Goal: Task Accomplishment & Management: Use online tool/utility

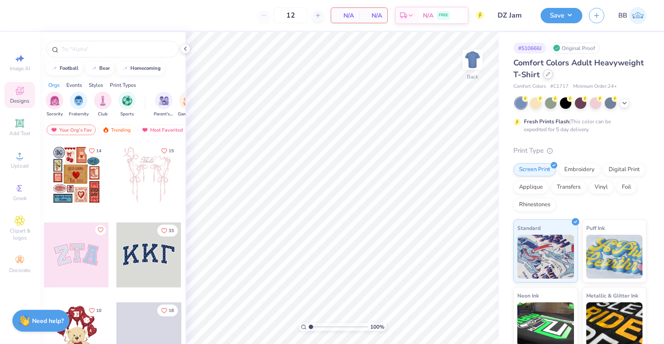
click at [546, 75] on icon at bounding box center [548, 74] width 4 height 4
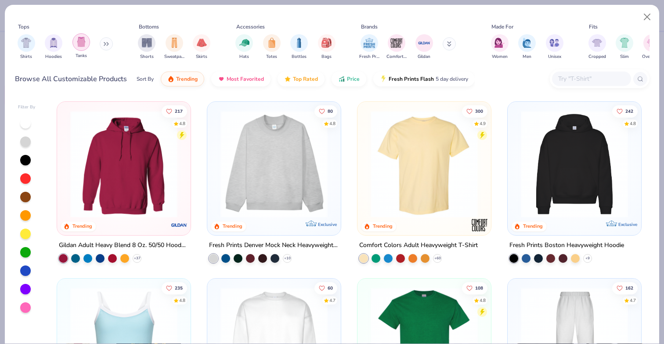
click at [77, 49] on div "filter for Tanks" at bounding box center [81, 42] width 18 height 18
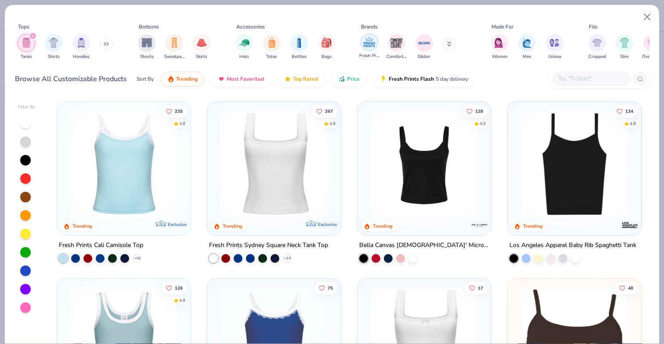
click at [366, 47] on img "filter for Fresh Prints" at bounding box center [369, 42] width 13 height 13
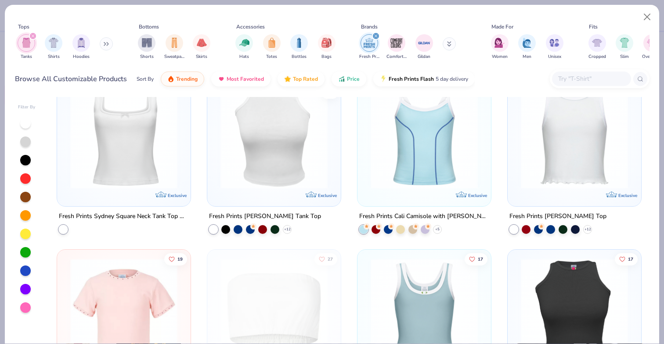
scroll to position [214, 0]
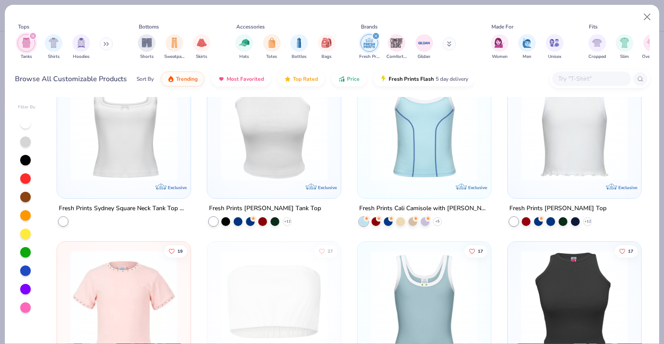
click at [403, 170] on img at bounding box center [424, 127] width 116 height 107
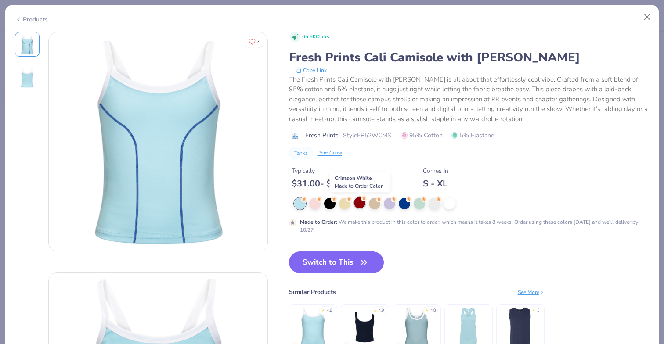
click at [360, 203] on div at bounding box center [359, 202] width 11 height 11
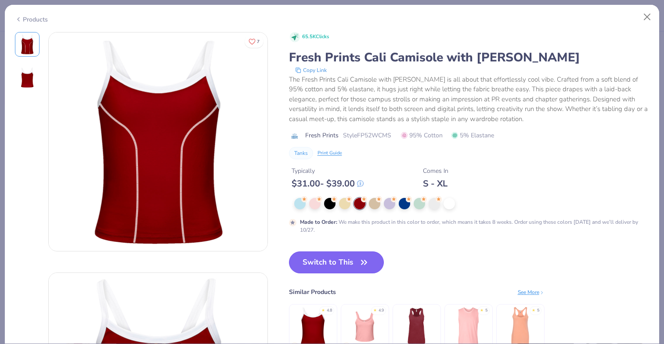
click at [339, 263] on button "Switch to This" at bounding box center [336, 262] width 95 height 22
type input "50"
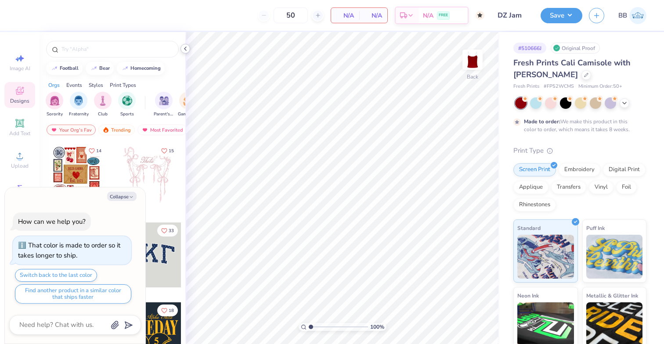
click at [187, 47] on icon at bounding box center [185, 48] width 7 height 7
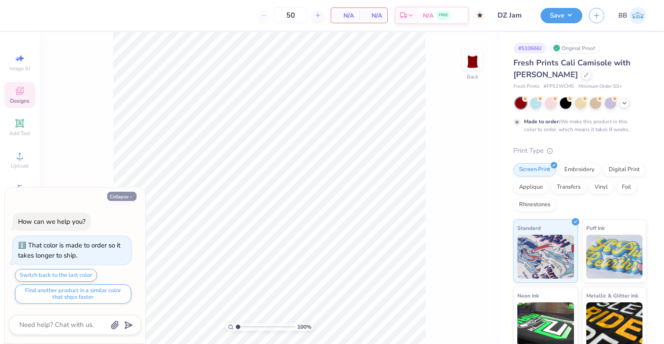
click at [126, 192] on button "Collapse" at bounding box center [121, 196] width 29 height 9
type textarea "x"
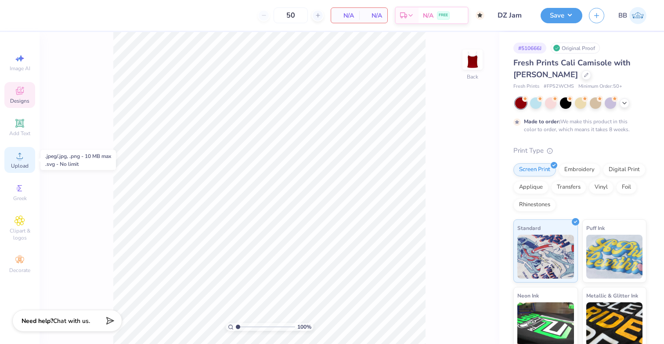
click at [19, 164] on span "Upload" at bounding box center [20, 165] width 18 height 7
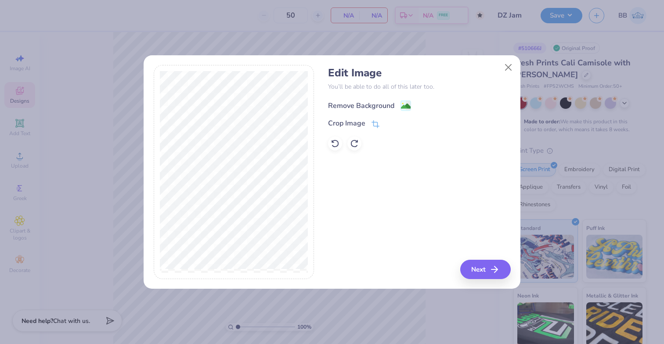
click at [406, 101] on icon at bounding box center [405, 106] width 11 height 11
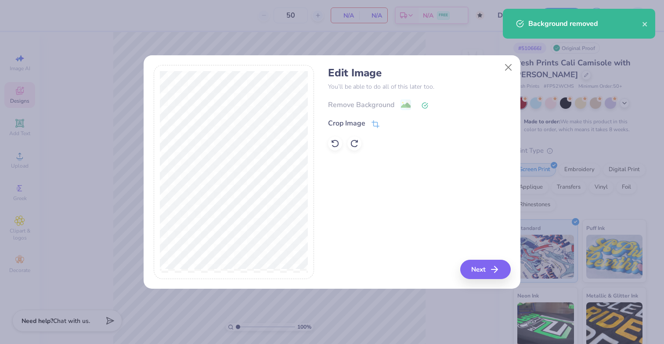
click at [495, 285] on div "Edit Image You’ll be able to do all of this later too. Remove Background Crop I…" at bounding box center [332, 177] width 377 height 224
click at [483, 269] on button "Next" at bounding box center [486, 269] width 50 height 19
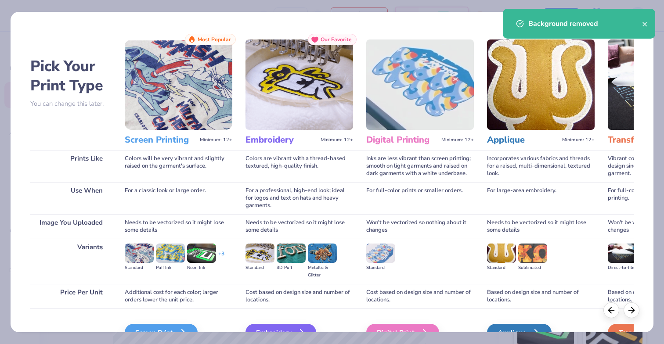
scroll to position [50, 0]
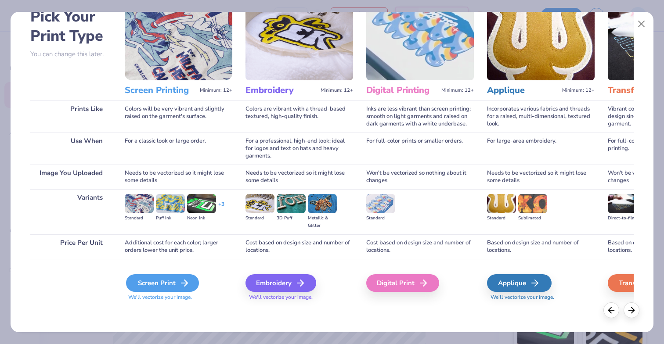
click at [164, 288] on div "Screen Print" at bounding box center [162, 283] width 73 height 18
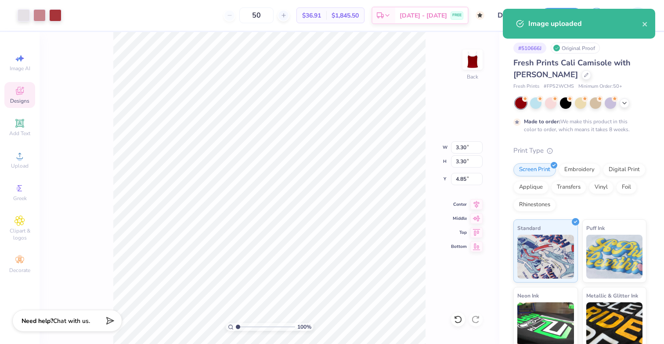
type input "2.06"
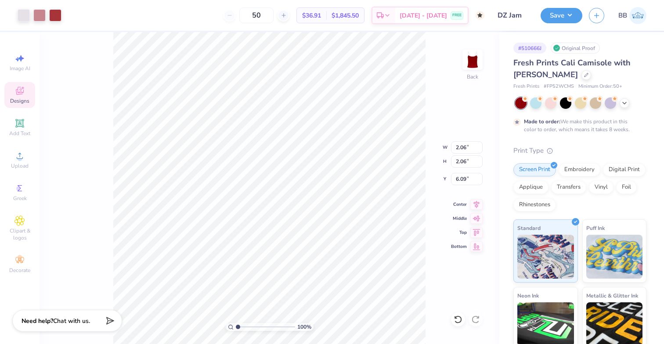
type input "1.24"
type input "1.74"
type input "2.13"
click at [12, 127] on div "Add Text" at bounding box center [19, 128] width 31 height 26
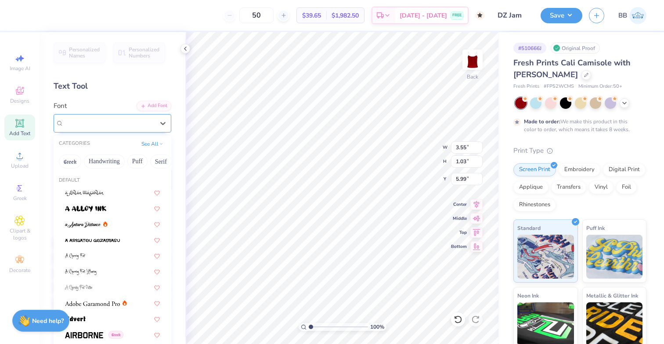
click at [90, 122] on div "Super Dream" at bounding box center [109, 123] width 92 height 14
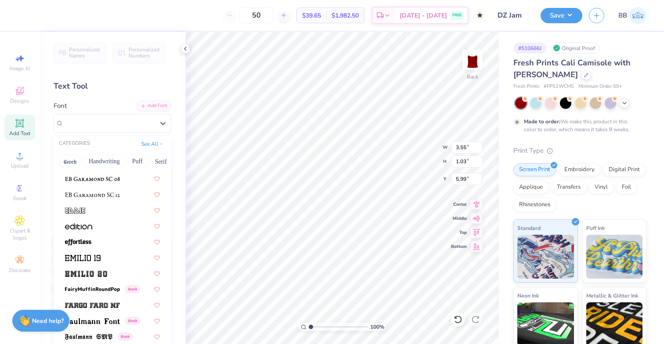
scroll to position [1721, 0]
click at [100, 265] on div at bounding box center [112, 272] width 111 height 14
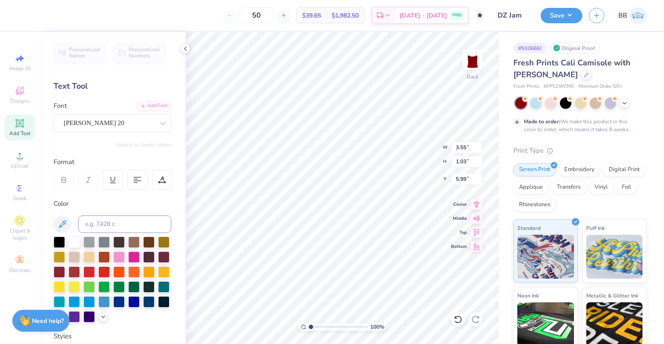
type input "4.69"
type input "1.35"
type input "5.83"
click at [104, 121] on div "[PERSON_NAME] 20" at bounding box center [109, 123] width 92 height 14
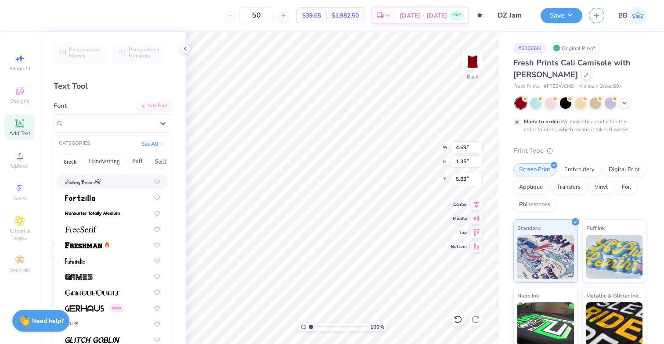
scroll to position [1913, 0]
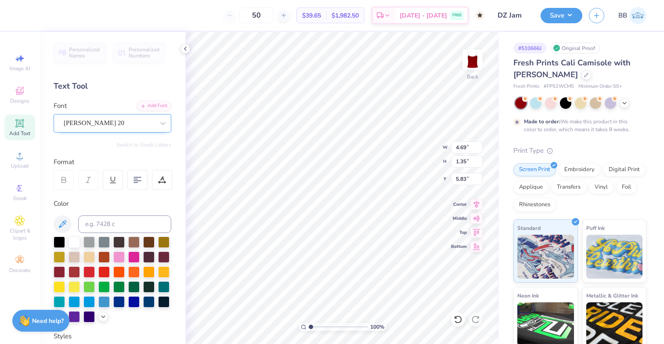
click at [121, 124] on div "[PERSON_NAME] 20" at bounding box center [109, 123] width 92 height 14
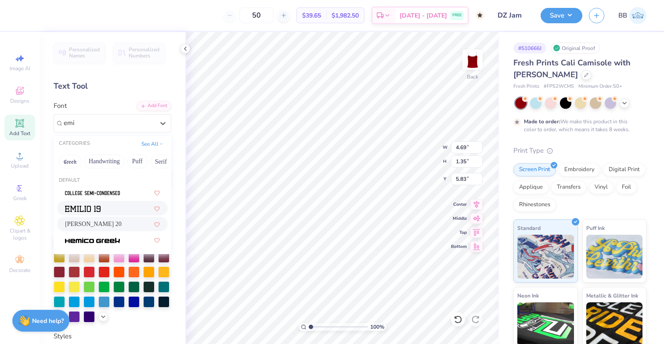
click at [129, 205] on div at bounding box center [112, 208] width 95 height 9
type input "emi"
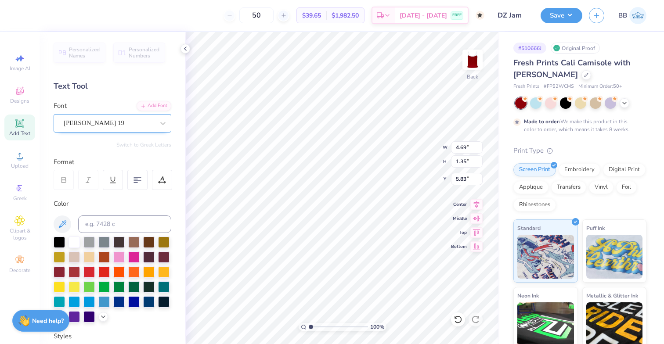
click at [149, 122] on div "[PERSON_NAME] 19" at bounding box center [109, 123] width 92 height 14
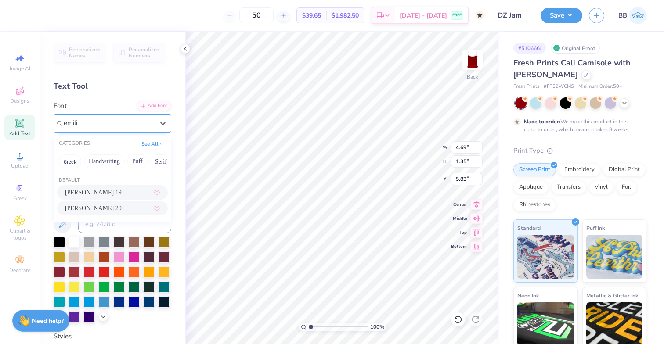
click at [110, 203] on div "[PERSON_NAME] 20" at bounding box center [112, 208] width 111 height 14
type input "emili"
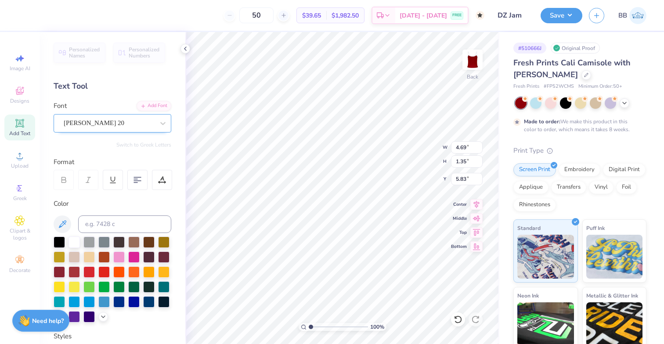
scroll to position [0, 0]
type textarea "jam"
type input "2.13"
type input "3.08"
type input "1.09"
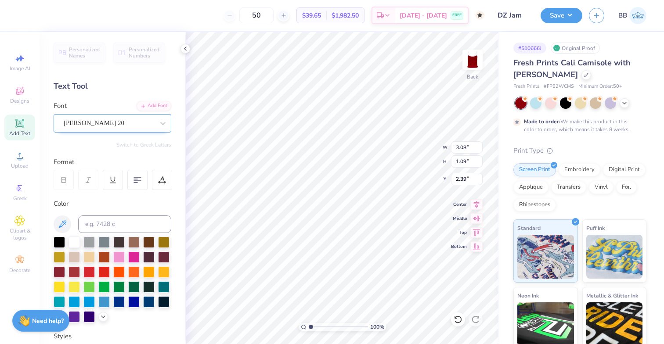
type input "2.45"
type input "1.74"
type input "2.13"
type input "1.57"
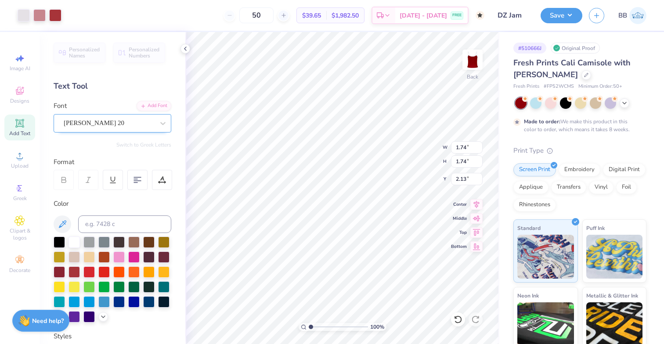
type input "1.57"
type input "2.21"
type input "3.08"
type input "1.09"
type input "2.45"
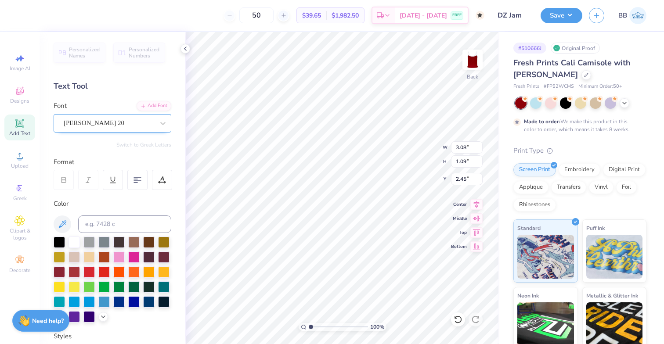
type input "1.57"
type input "2.21"
type input "3.08"
type input "1.09"
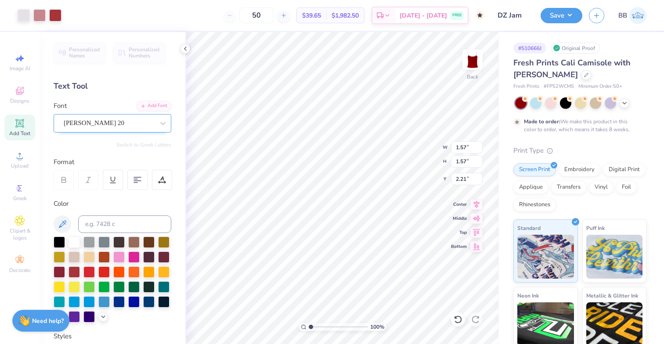
type input "2.45"
click at [459, 319] on icon at bounding box center [457, 319] width 9 height 9
type input "4.45"
type textarea "25"
type input "2.02"
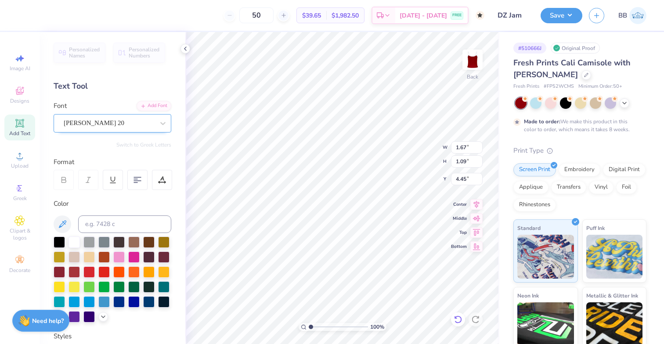
type input "1.32"
type input "4.07"
click at [88, 128] on div at bounding box center [109, 123] width 90 height 12
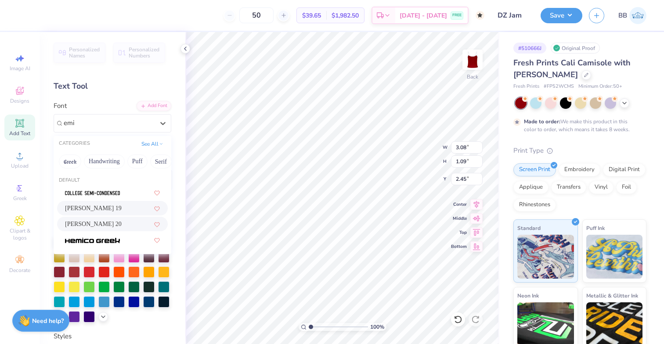
click at [81, 209] on span "[PERSON_NAME] 19" at bounding box center [93, 208] width 57 height 9
type input "emi"
type input "3.01"
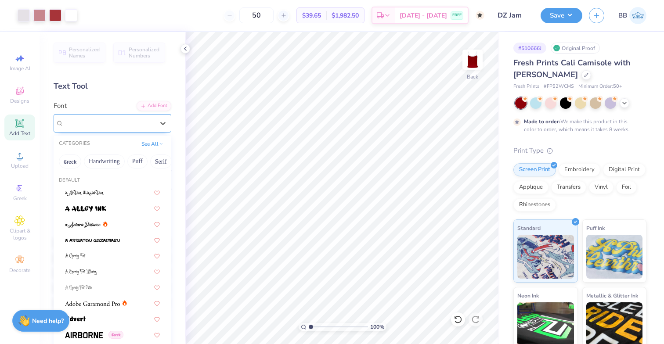
click at [83, 119] on div "[PERSON_NAME] 19" at bounding box center [109, 123] width 92 height 14
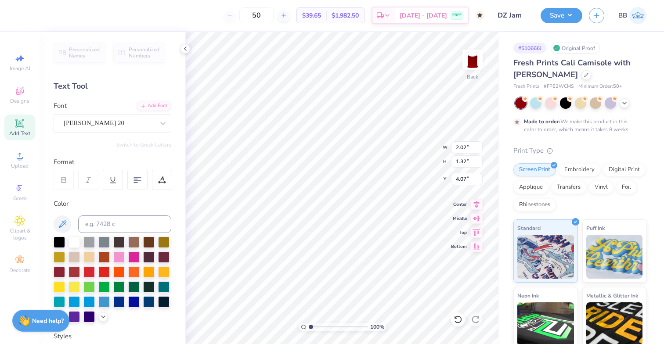
type input "1.57"
type input "2.21"
type input "3.01"
type input "1.09"
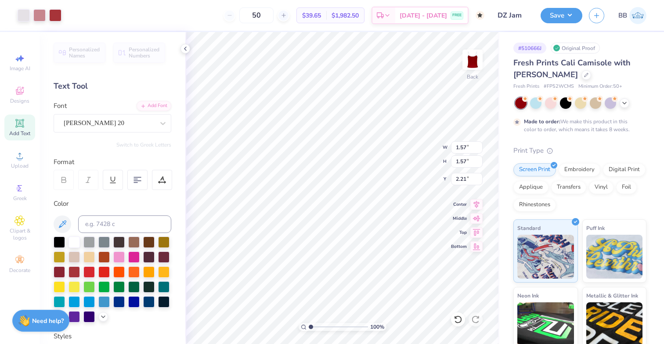
type input "2.45"
type input "1.57"
type input "2.21"
type input "1.88"
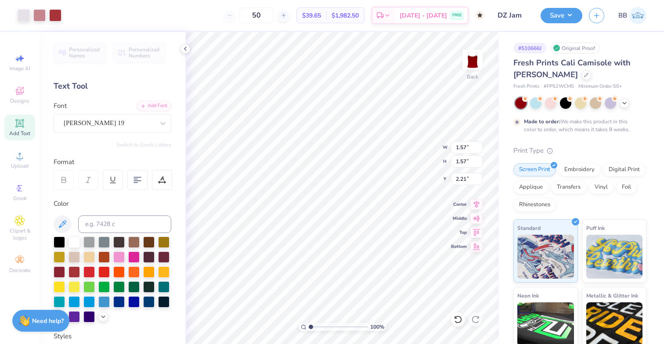
type input "1.88"
type input "2.06"
type input "4.48"
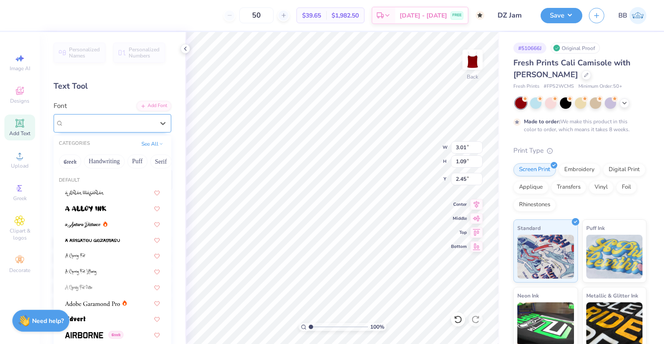
click at [133, 118] on div "[PERSON_NAME] 19" at bounding box center [109, 123] width 92 height 14
click at [155, 144] on button "See All" at bounding box center [152, 143] width 27 height 9
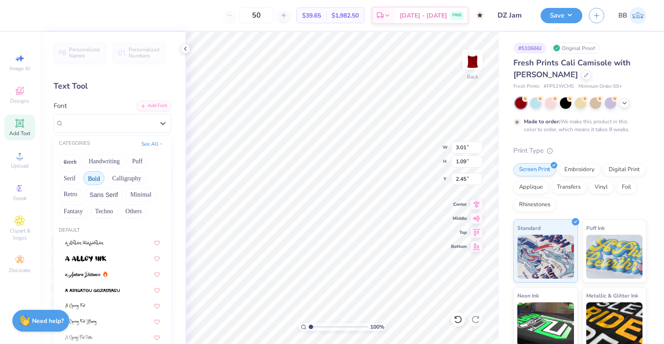
click at [90, 179] on button "Bold" at bounding box center [94, 178] width 22 height 14
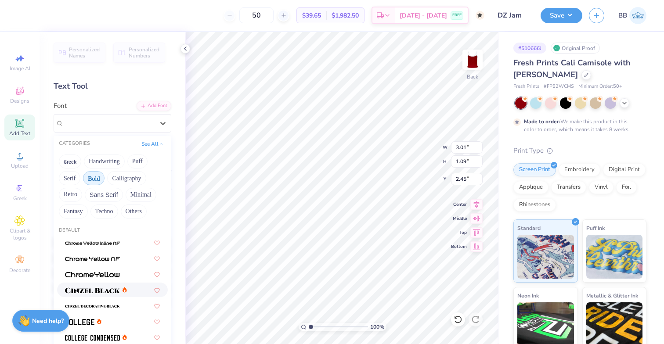
scroll to position [30, 0]
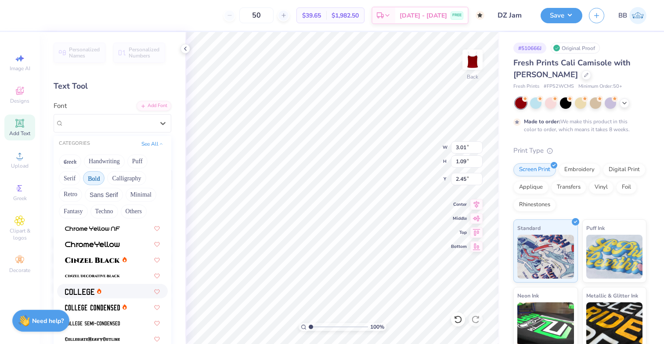
click at [111, 291] on div at bounding box center [112, 291] width 95 height 9
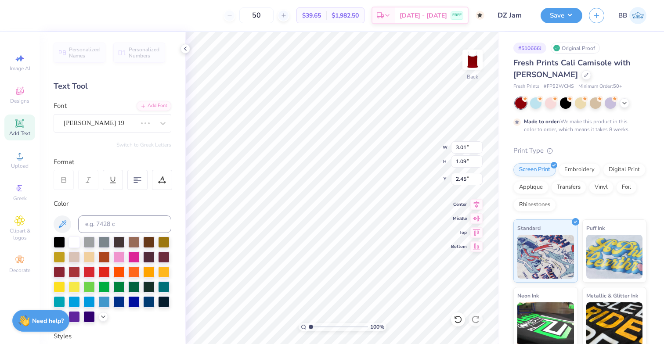
type input "1.86"
type input "0.81"
type input "2.59"
type input "2.62"
type input "1.15"
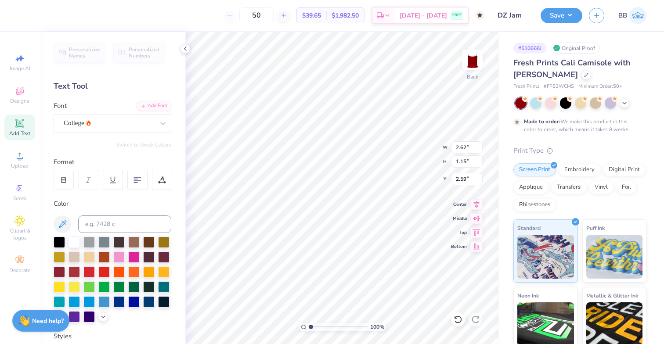
type input "2.64"
click at [187, 48] on icon at bounding box center [185, 48] width 7 height 7
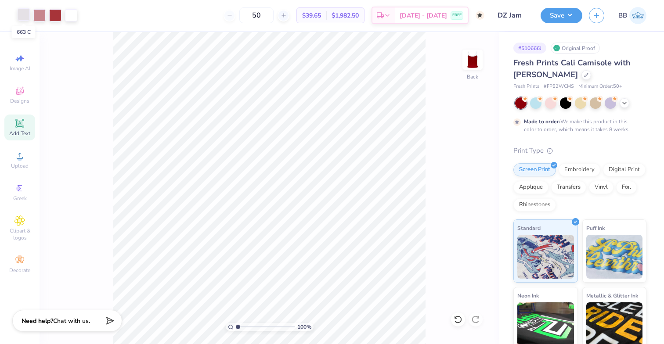
click at [23, 14] on div at bounding box center [24, 14] width 12 height 12
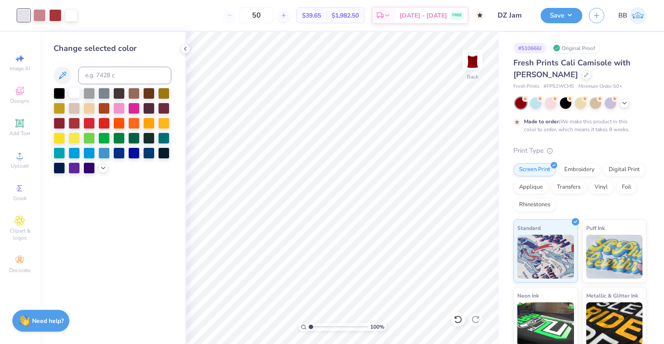
click at [74, 98] on div at bounding box center [73, 92] width 11 height 11
click at [37, 14] on div at bounding box center [39, 14] width 12 height 12
click at [102, 167] on icon at bounding box center [103, 167] width 7 height 7
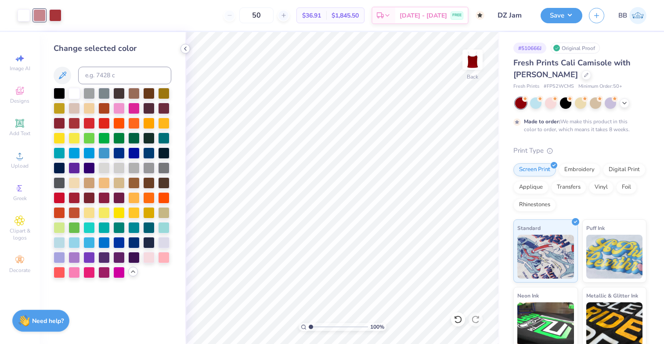
click at [184, 46] on icon at bounding box center [185, 48] width 7 height 7
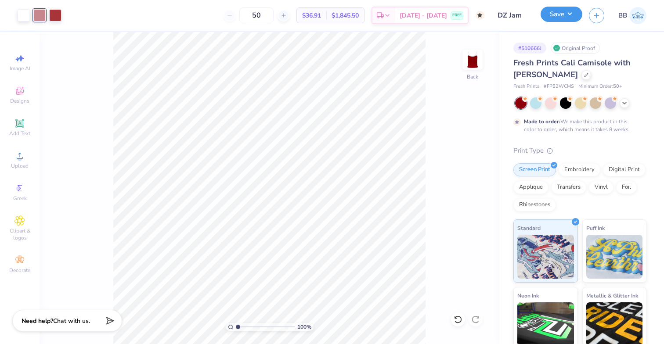
click at [572, 14] on button "Save" at bounding box center [561, 14] width 42 height 15
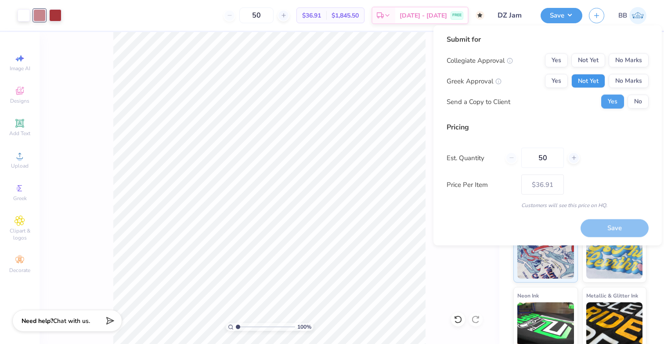
click at [600, 83] on button "Not Yet" at bounding box center [588, 81] width 34 height 14
click at [630, 60] on button "No Marks" at bounding box center [628, 61] width 40 height 14
click at [641, 103] on button "No" at bounding box center [637, 102] width 21 height 14
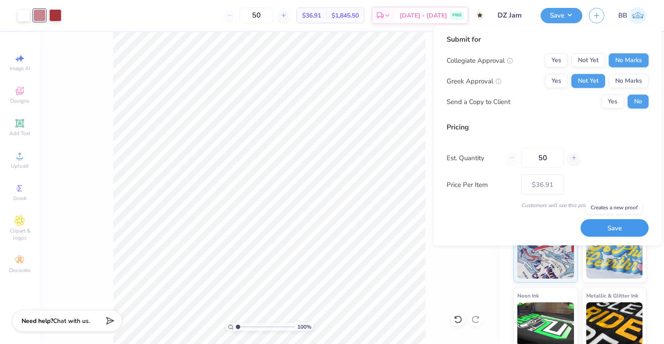
click at [619, 229] on button "Save" at bounding box center [614, 228] width 68 height 18
type input "$36.91"
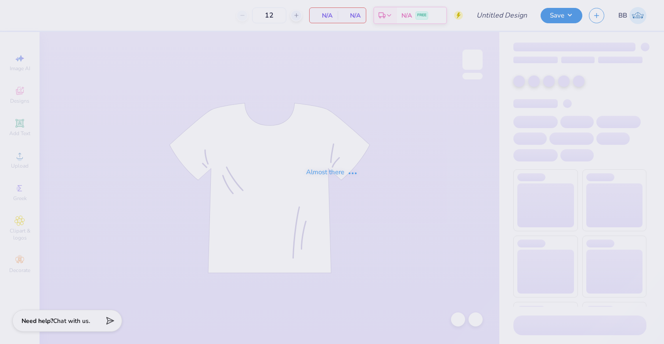
type input "50"
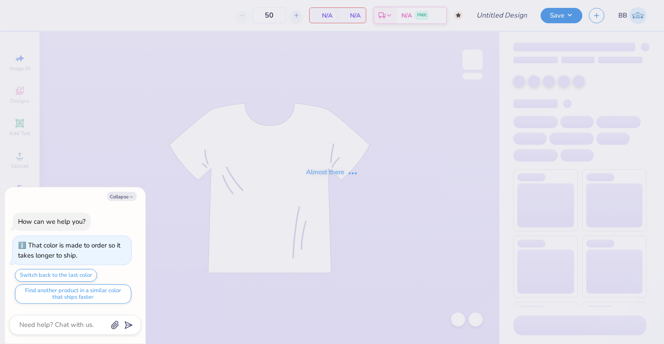
type textarea "x"
type input "DZ Jam"
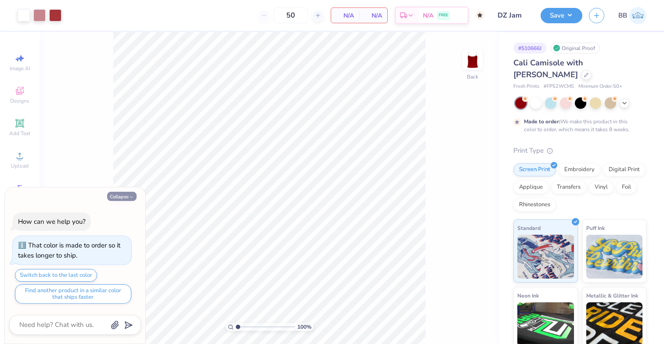
click at [123, 196] on button "Collapse" at bounding box center [121, 196] width 29 height 9
type textarea "x"
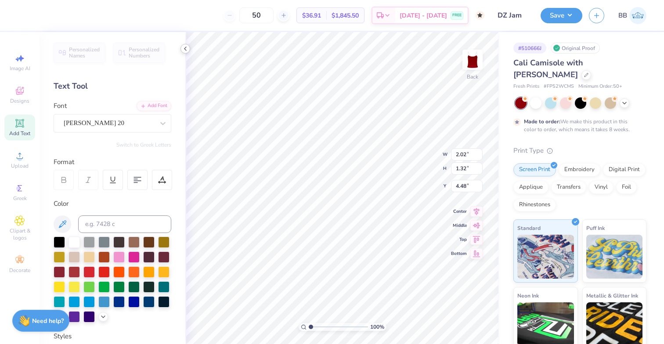
click at [182, 50] on icon at bounding box center [185, 48] width 7 height 7
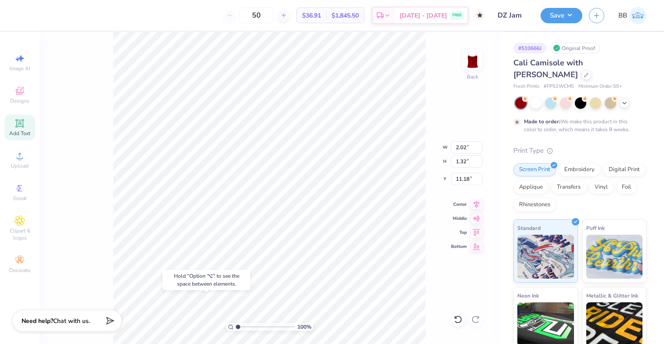
type input "11.18"
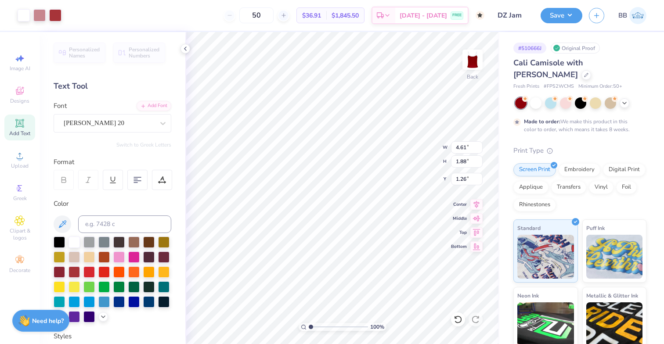
type input "1.12"
type input "2.19"
type input "0.81"
type input "3.16"
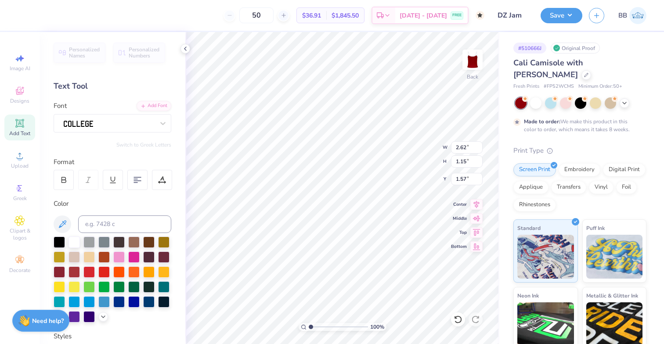
type input "1.38"
type input "1.62"
click at [187, 50] on icon at bounding box center [185, 48] width 7 height 7
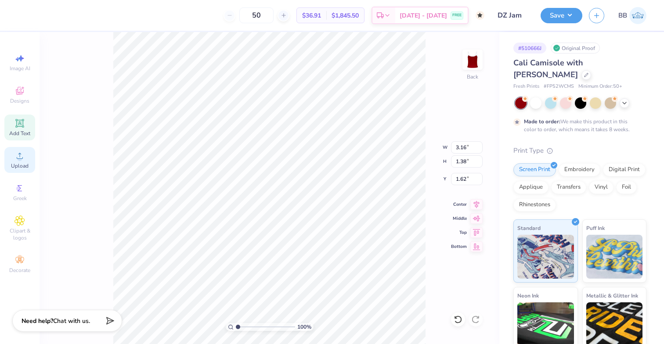
click at [21, 158] on icon at bounding box center [20, 156] width 6 height 6
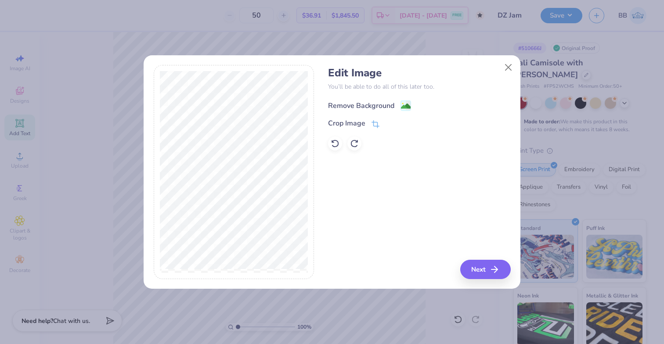
click at [403, 109] on image at bounding box center [406, 106] width 10 height 10
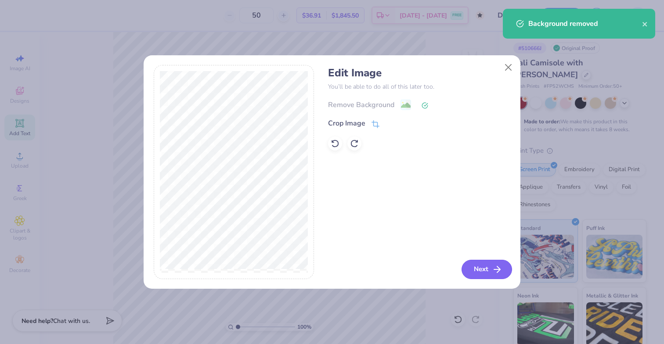
click at [485, 270] on button "Next" at bounding box center [486, 269] width 50 height 19
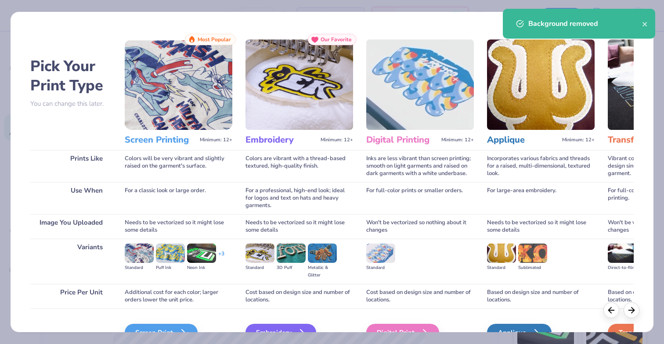
scroll to position [50, 0]
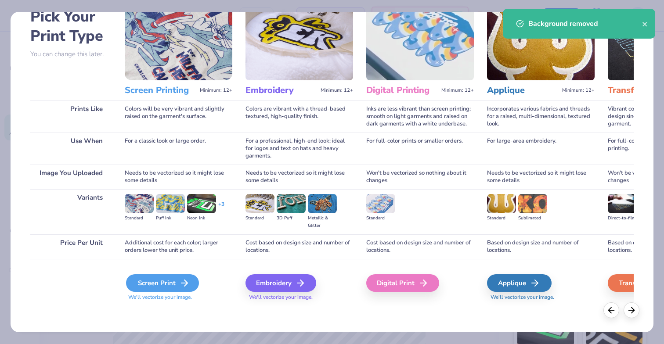
click at [151, 289] on div "Screen Print" at bounding box center [162, 283] width 73 height 18
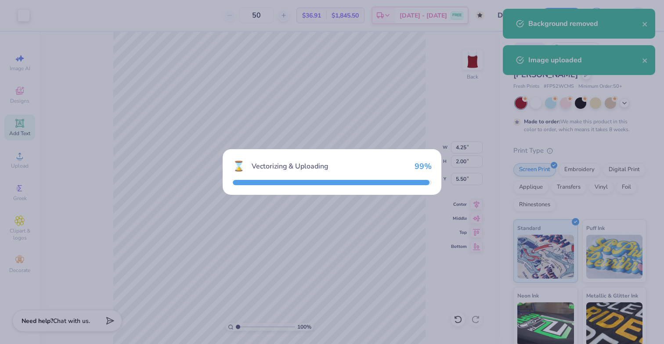
type input "4.25"
type input "2.00"
type input "5.50"
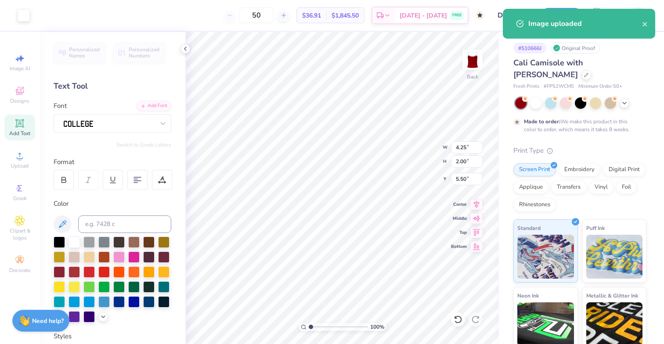
type input "3.16"
type input "1.38"
type input "1.62"
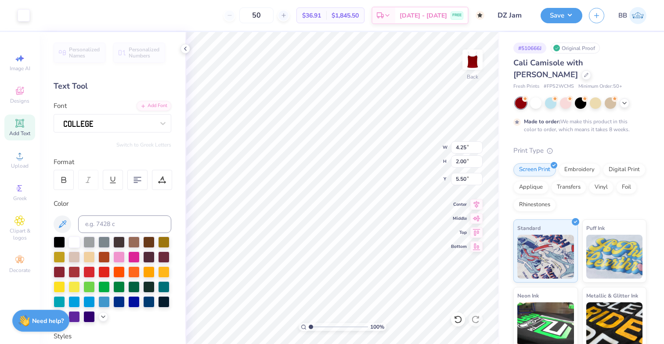
type input "1.00"
type input "4.25"
type input "2.00"
type input "1.00"
type input "4.25"
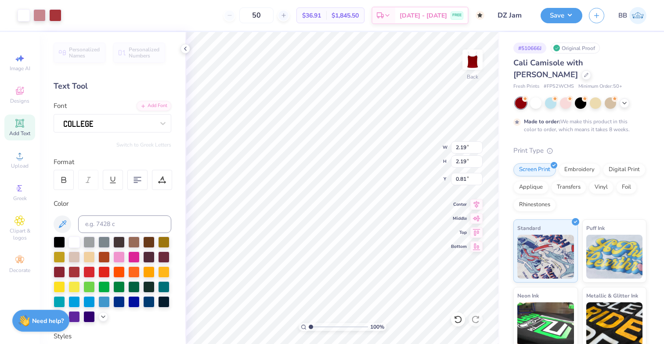
type input "2.00"
type input "1.00"
type input "3.14"
type textarea "2025"
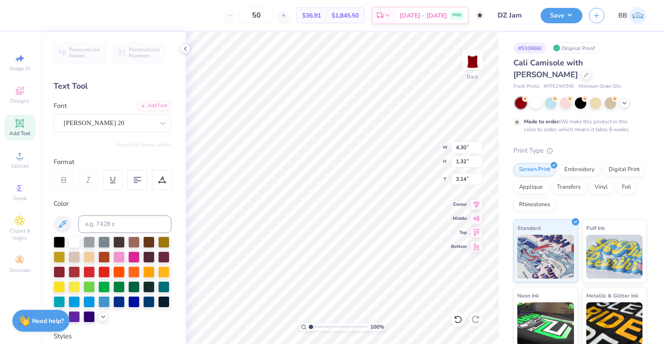
type input "3.17"
type input "3.82"
type input "1.17"
type input "3.23"
click at [186, 47] on icon at bounding box center [185, 48] width 7 height 7
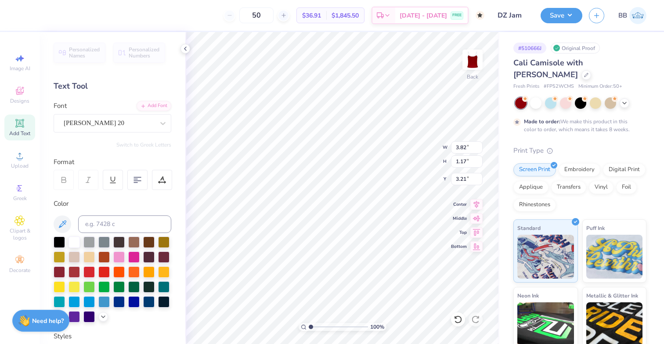
type input "3.61"
type input "1.11"
type input "11.39"
click at [186, 47] on icon at bounding box center [185, 48] width 7 height 7
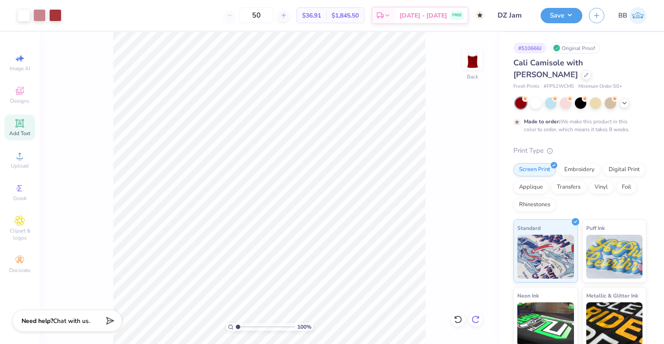
click at [478, 320] on icon at bounding box center [475, 319] width 9 height 9
type input "1.4"
type textarea "x"
type input "1.6"
type textarea "x"
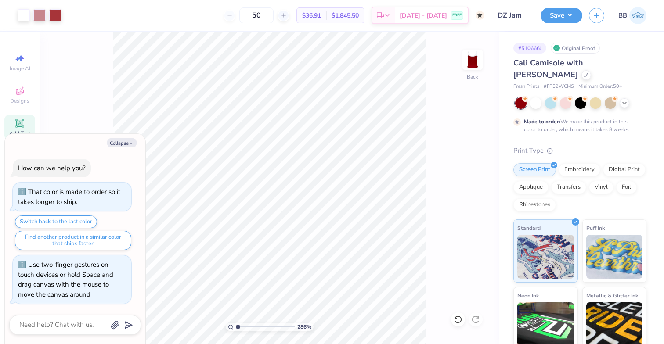
type input "1"
drag, startPoint x: 237, startPoint y: 327, endPoint x: 223, endPoint y: 326, distance: 13.7
click at [236, 326] on input "range" at bounding box center [265, 327] width 59 height 8
click at [121, 142] on button "Collapse" at bounding box center [121, 142] width 29 height 9
type textarea "x"
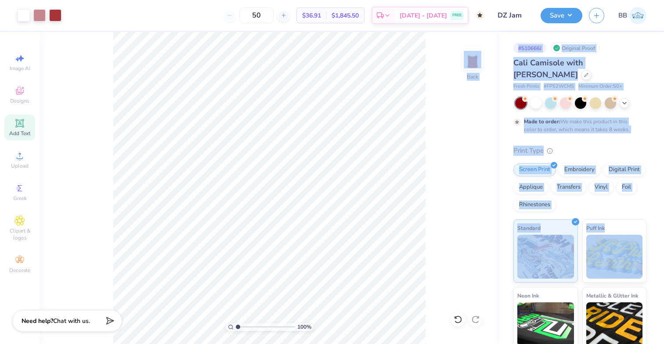
drag, startPoint x: 662, startPoint y: 202, endPoint x: 471, endPoint y: 195, distance: 191.1
click at [471, 195] on div "Art colors 50 $36.91 Per Item $1,845.50 Total Est. Delivery Oct 25 - 28 FREE De…" at bounding box center [332, 172] width 664 height 344
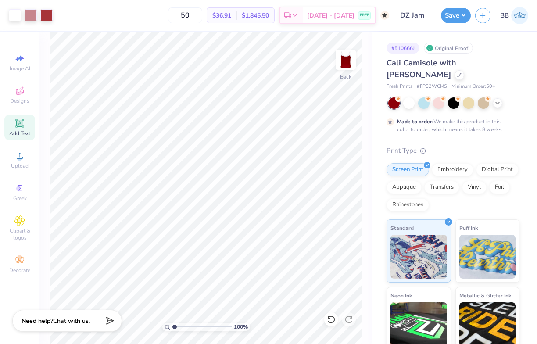
click at [517, 127] on div "Cali Camisole with Mona Stitch Fresh Prints # FP52WCMS Minimum Order: 50 + Made…" at bounding box center [453, 237] width 133 height 361
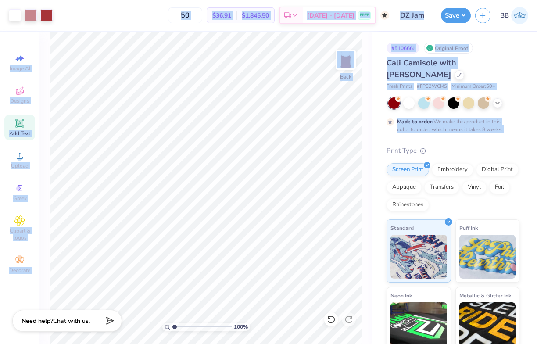
drag, startPoint x: 535, startPoint y: 132, endPoint x: 663, endPoint y: 145, distance: 128.4
click at [537, 145] on html "Art colors 50 $36.91 Per Item $1,845.50 Total Est. Delivery Oct 25 - 28 FREE De…" at bounding box center [268, 172] width 537 height 344
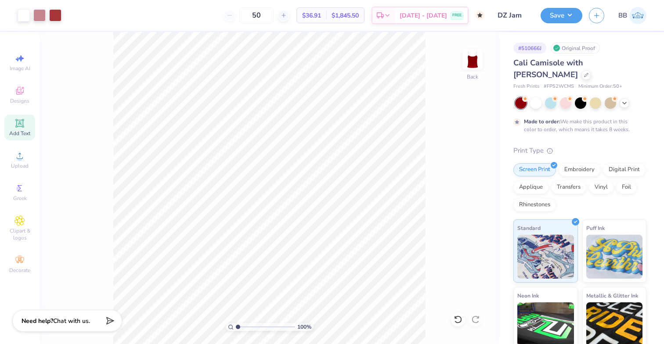
click at [466, 99] on div "100 % Back" at bounding box center [270, 188] width 460 height 312
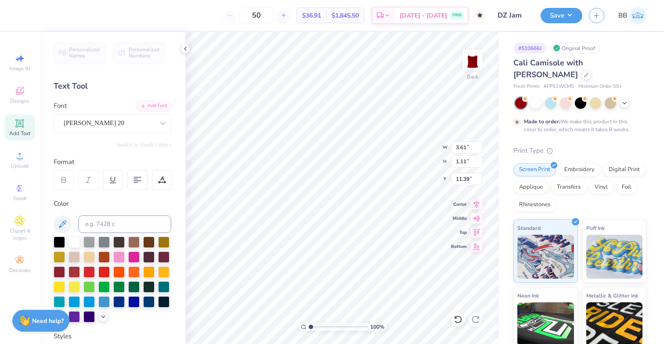
type input "2.42"
type input "0.74"
type input "3.16"
type input "3.18"
type input "2.78"
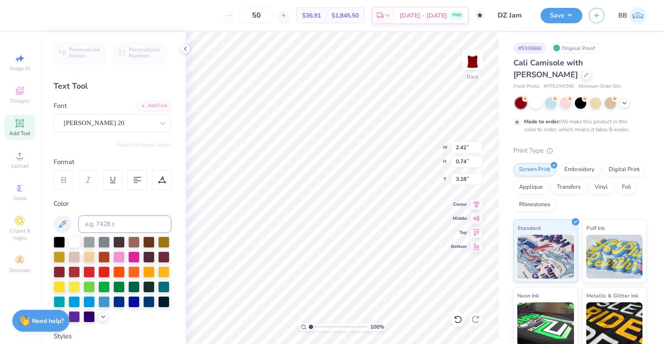
type input "0.85"
type input "3.00"
type input "3.27"
type input "4.25"
type input "2.00"
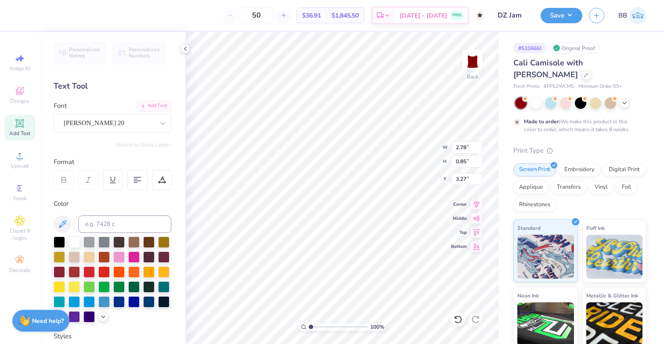
type input "1.00"
type input "3.29"
click at [186, 52] on icon at bounding box center [185, 48] width 7 height 7
type input "3.31"
type textarea "25"
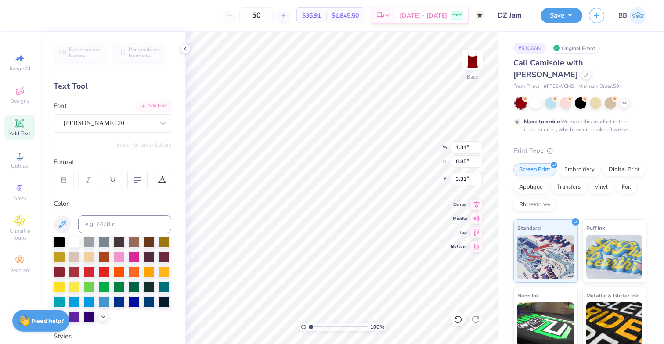
type input "11.65"
click at [186, 49] on icon at bounding box center [185, 48] width 7 height 7
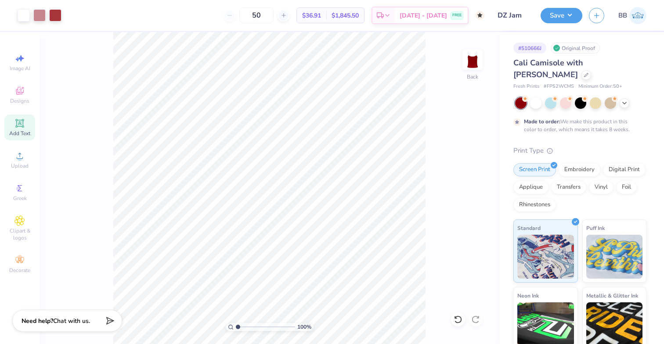
click at [453, 233] on div "100 % Back" at bounding box center [270, 188] width 460 height 312
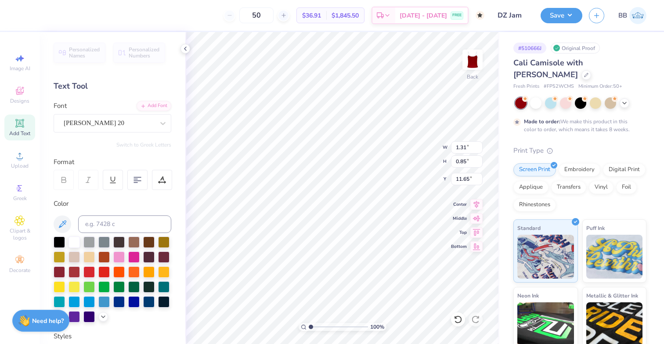
type input "3.37"
type input "1.98"
type input "1.30"
type input "2.25"
type input "1.47"
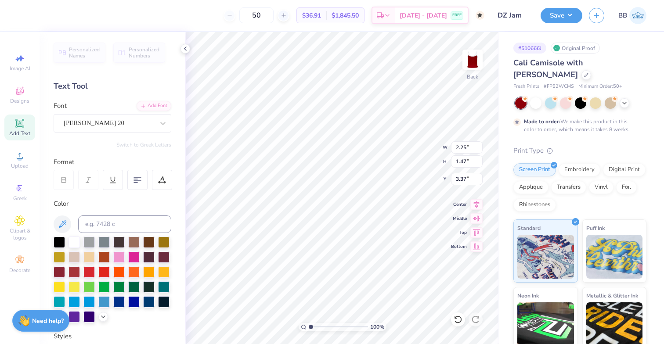
type input "3.00"
type input "3.49"
click at [188, 50] on icon at bounding box center [185, 48] width 7 height 7
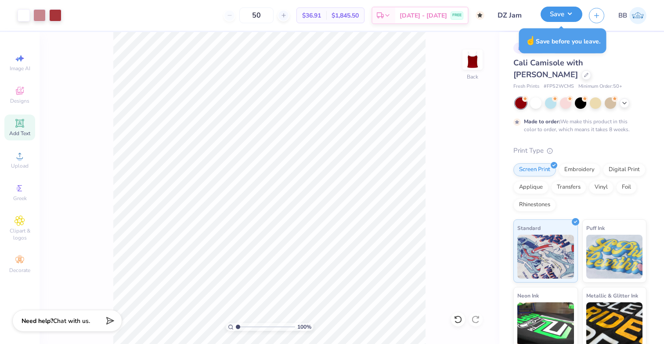
click at [573, 19] on button "Save" at bounding box center [561, 14] width 42 height 15
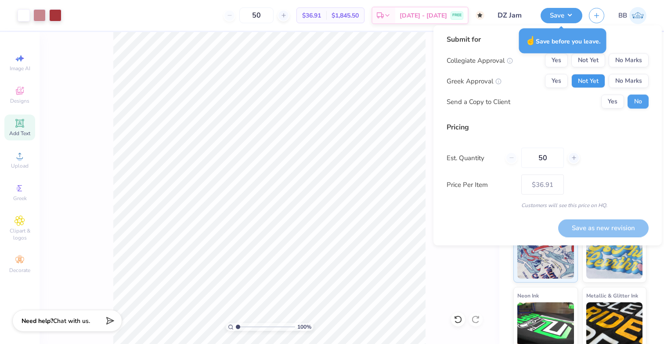
click at [587, 84] on button "Not Yet" at bounding box center [588, 81] width 34 height 14
click at [632, 58] on button "No Marks" at bounding box center [628, 61] width 40 height 14
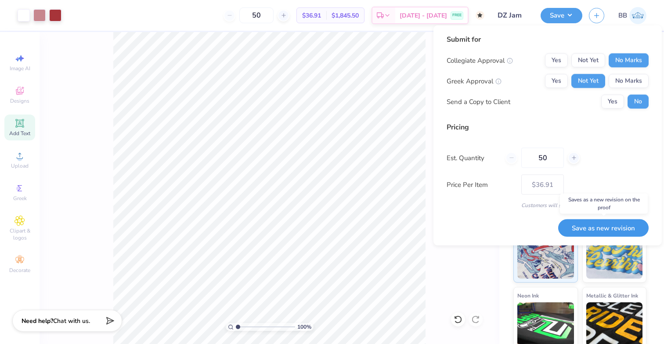
click at [614, 227] on button "Save as new revision" at bounding box center [603, 228] width 90 height 18
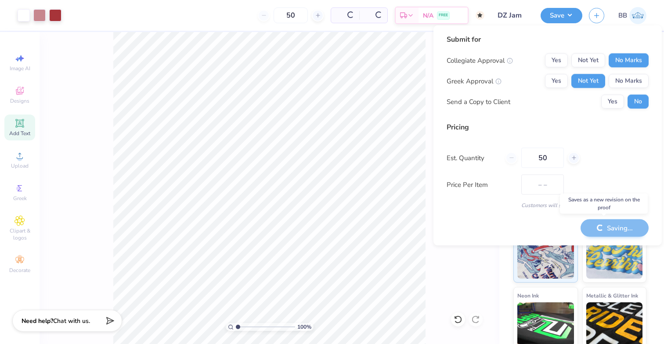
type input "$36.91"
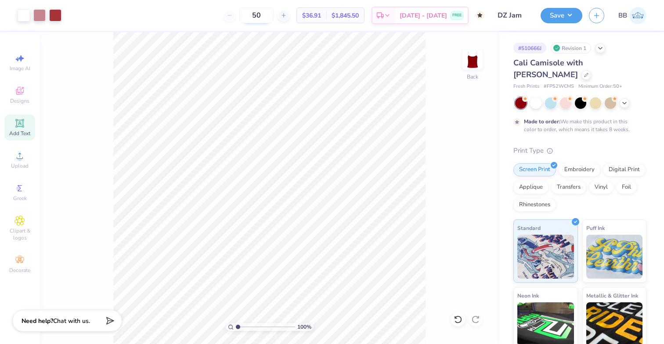
click at [273, 14] on input "50" at bounding box center [256, 15] width 34 height 16
type input "5"
type input "300"
